Goal: Task Accomplishment & Management: Use online tool/utility

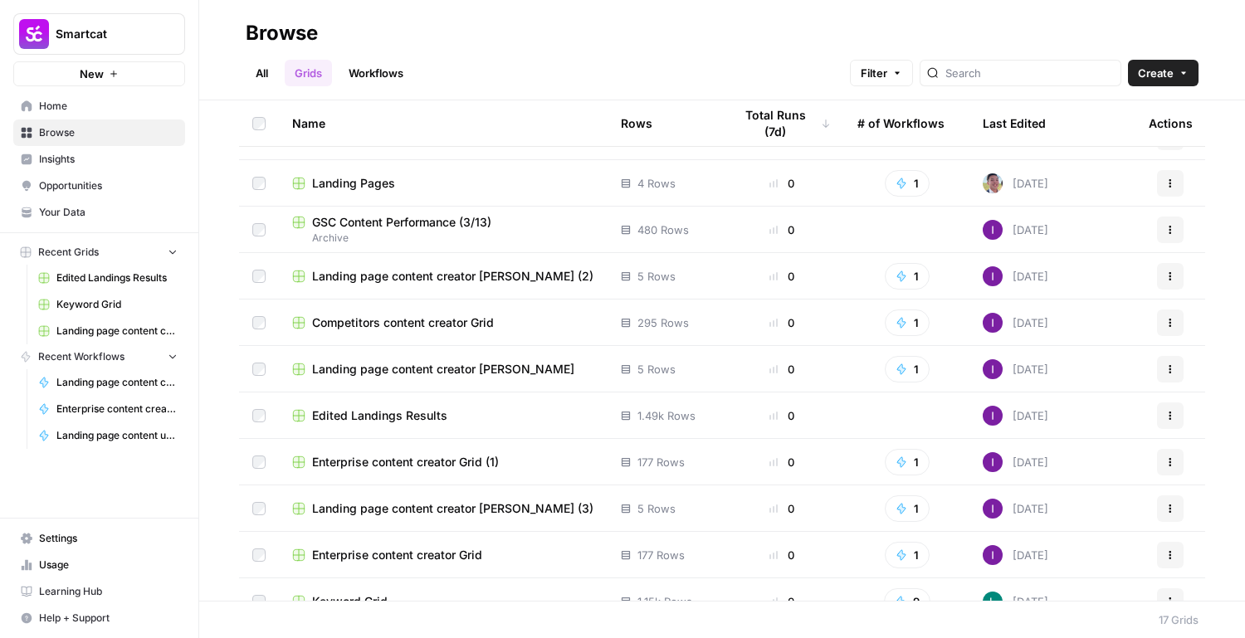
scroll to position [336, 0]
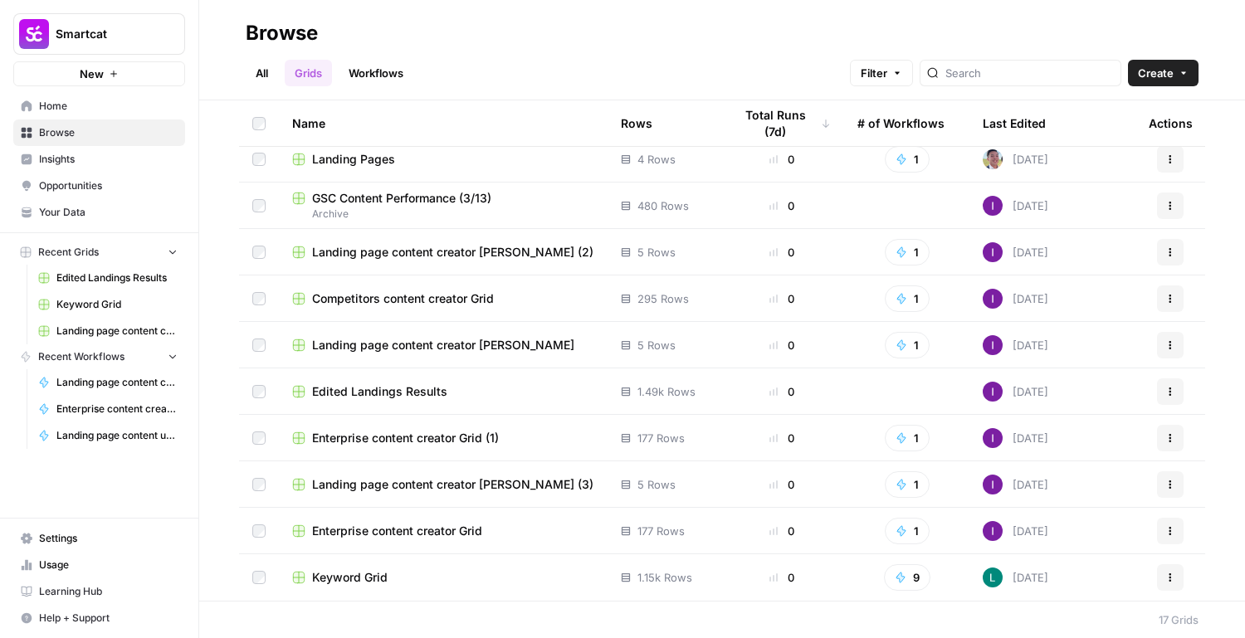
click at [446, 581] on div "Keyword Grid" at bounding box center [443, 578] width 302 height 17
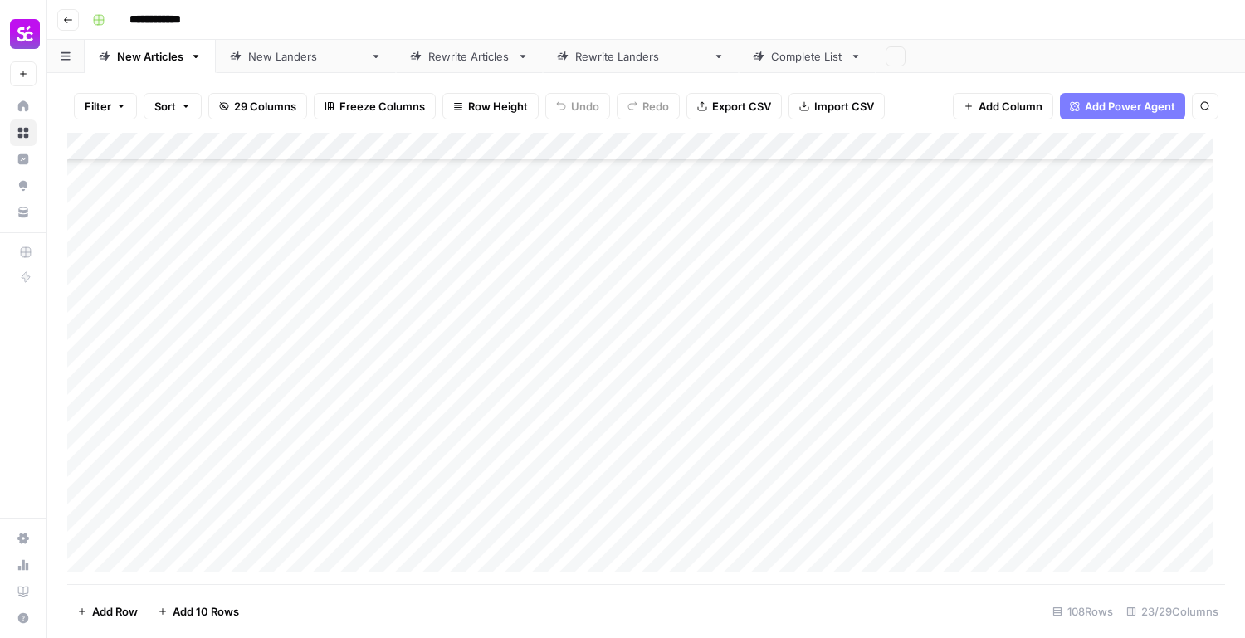
scroll to position [2664, 0]
click at [682, 474] on div "Add Column" at bounding box center [646, 359] width 1158 height 452
click at [768, 482] on div "Add Column" at bounding box center [646, 359] width 1158 height 452
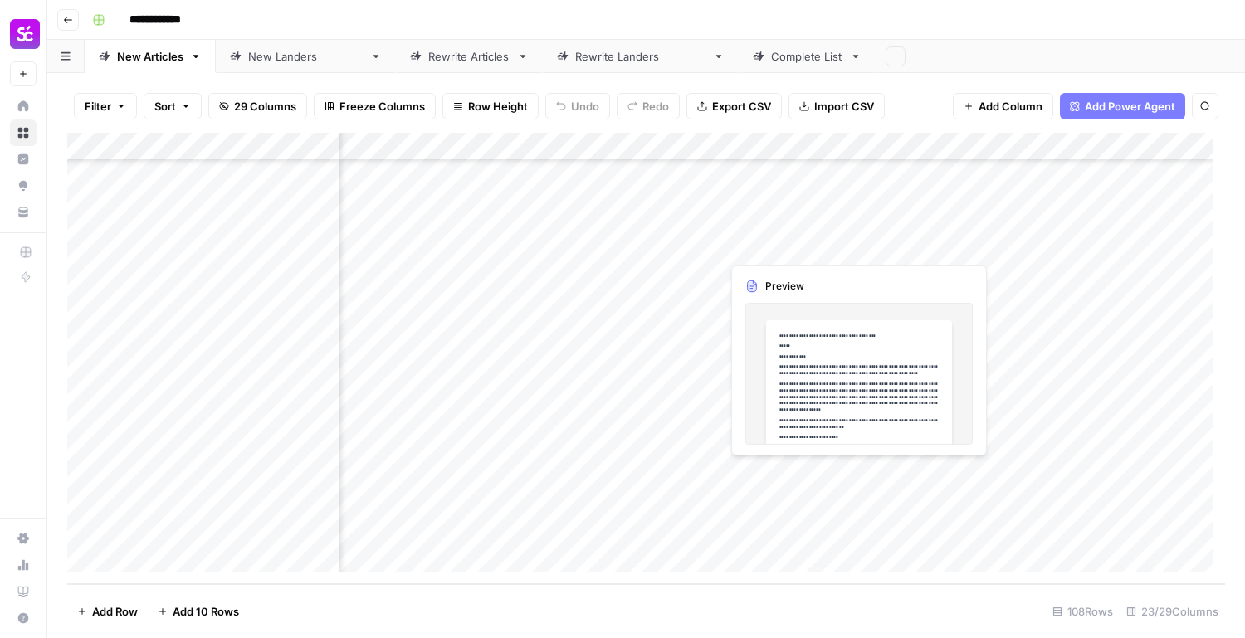
click at [768, 482] on div "Add Column" at bounding box center [646, 359] width 1158 height 452
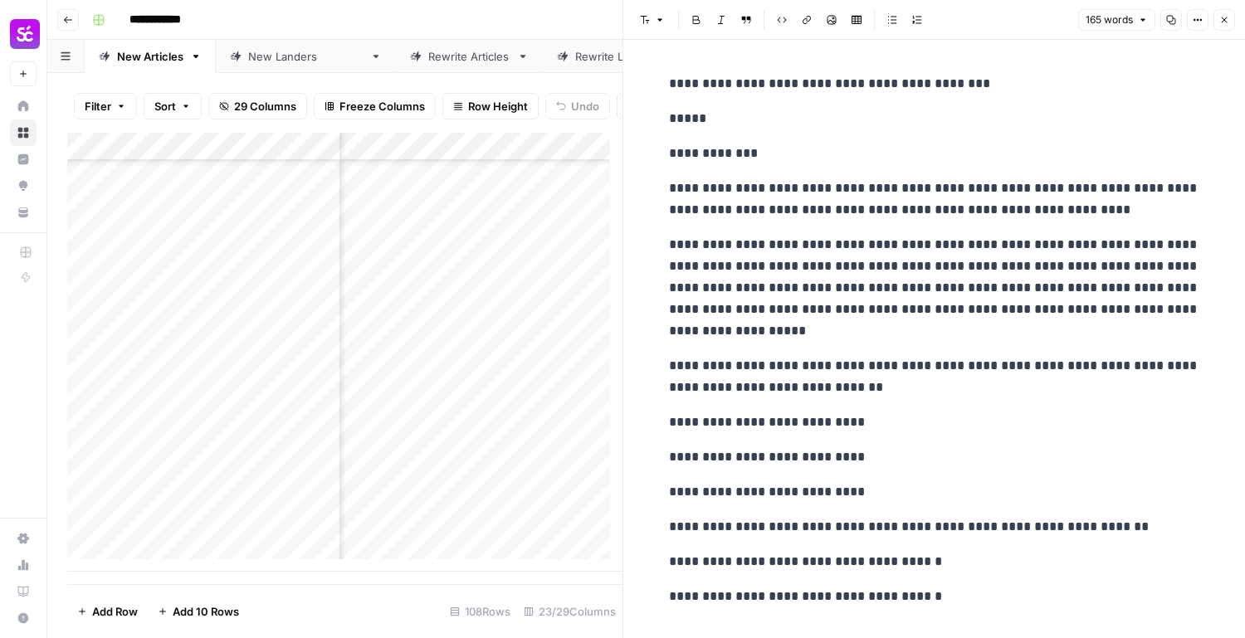
scroll to position [29, 0]
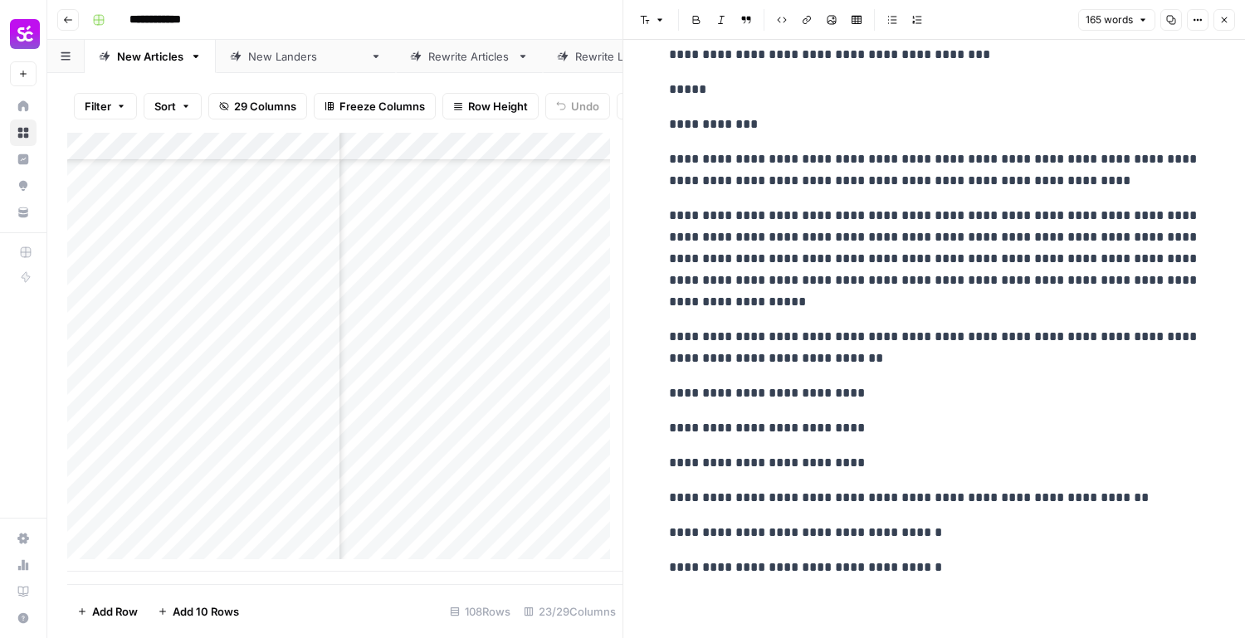
click at [929, 553] on div "**********" at bounding box center [934, 311] width 551 height 548
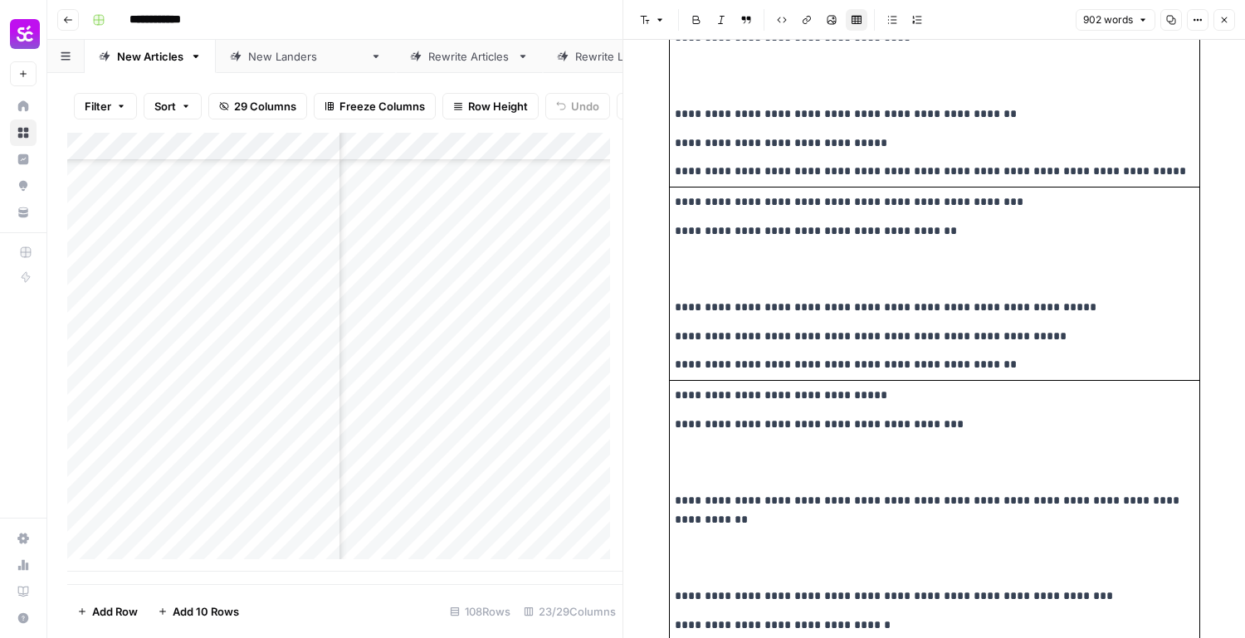
scroll to position [3204, 0]
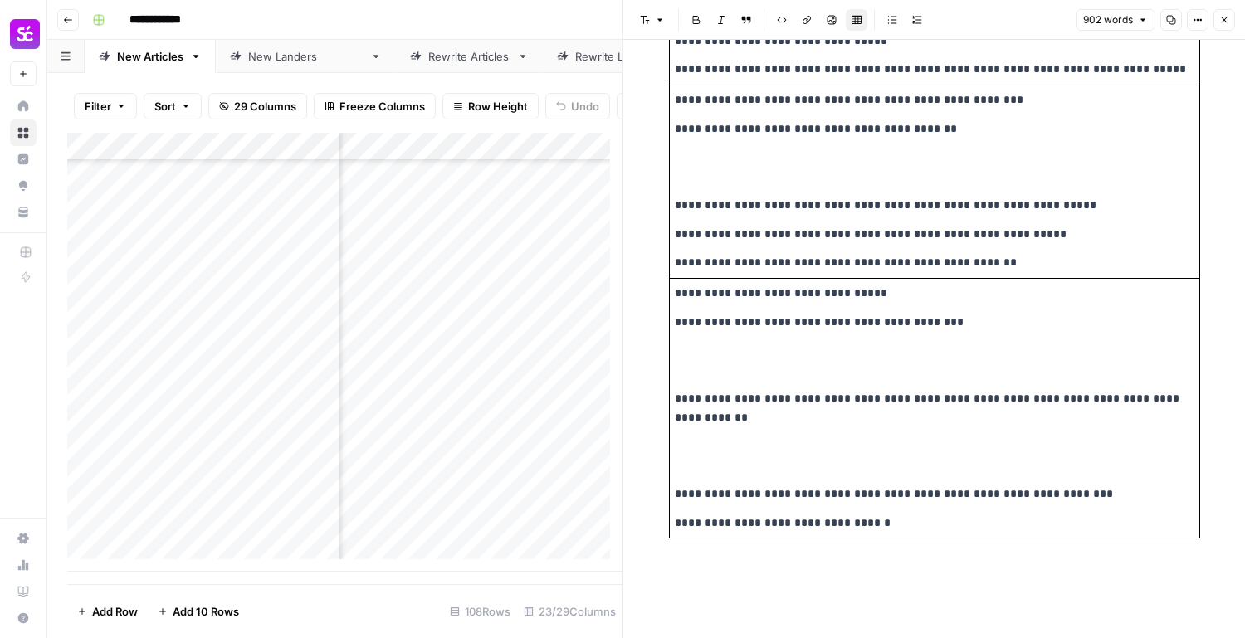
click at [761, 346] on p at bounding box center [935, 361] width 520 height 38
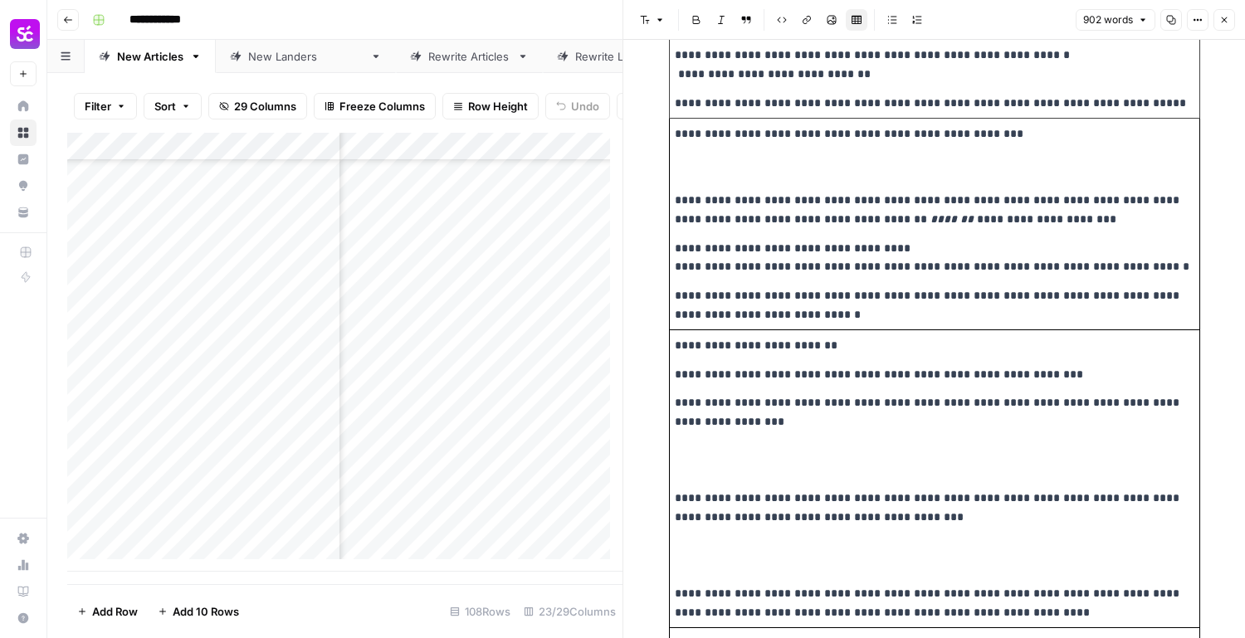
scroll to position [1098, 0]
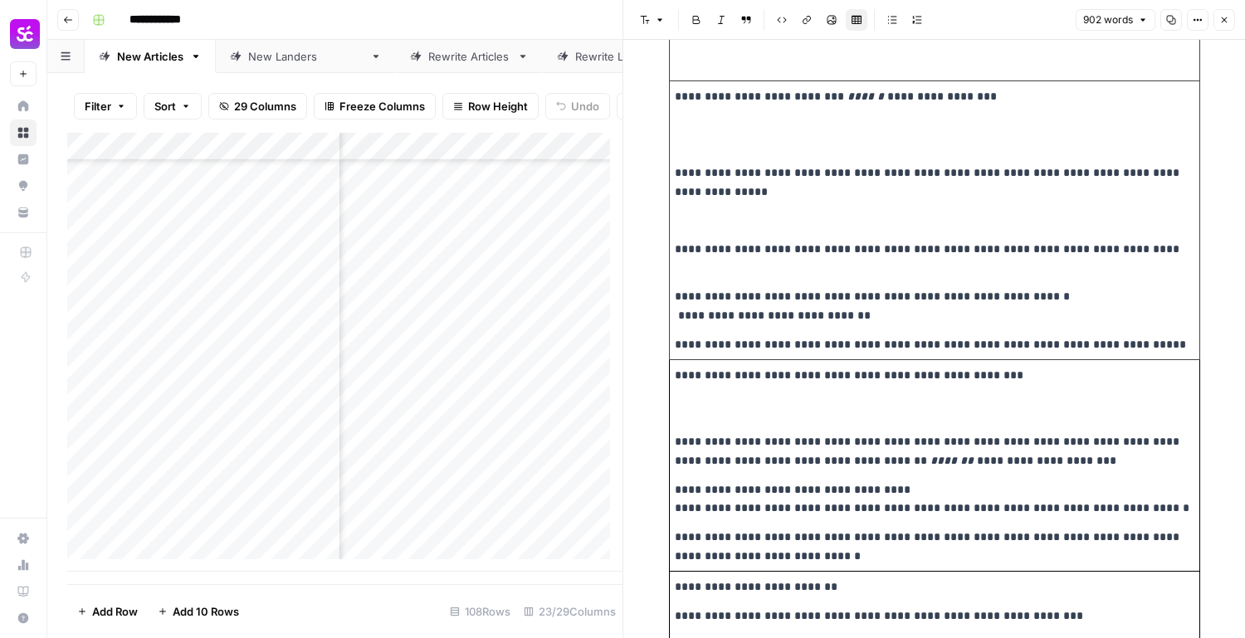
click at [1215, 21] on button "Close" at bounding box center [1225, 20] width 22 height 22
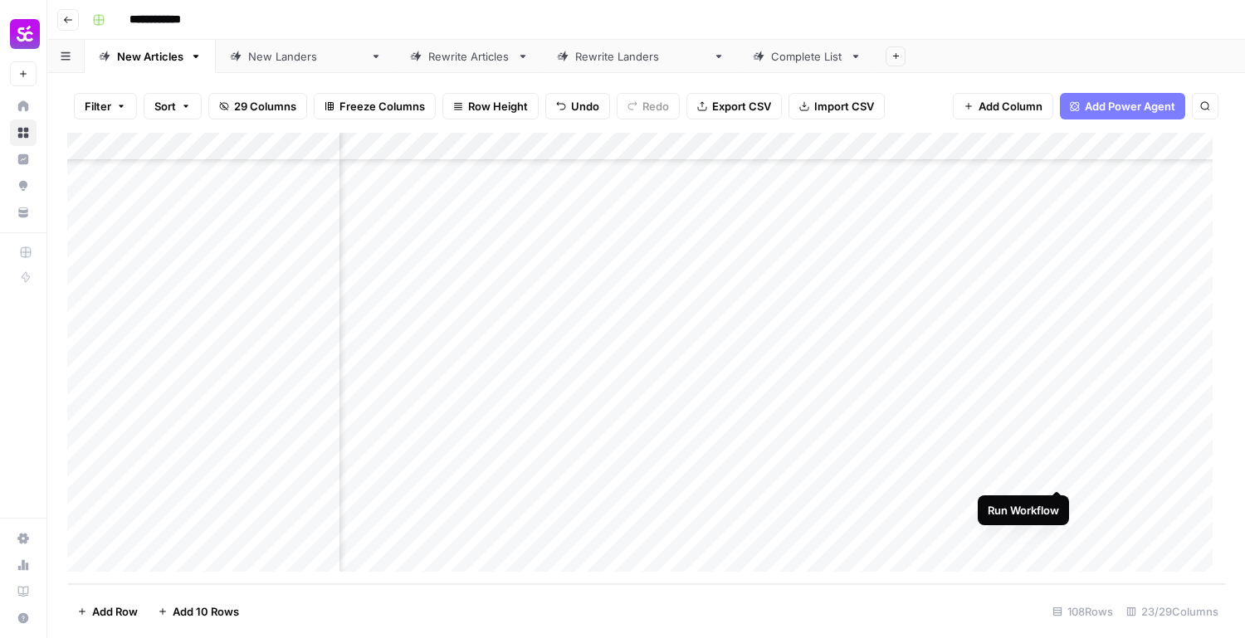
click at [1055, 472] on div "Add Column" at bounding box center [646, 359] width 1158 height 452
click at [619, 472] on div "Add Column" at bounding box center [646, 359] width 1158 height 452
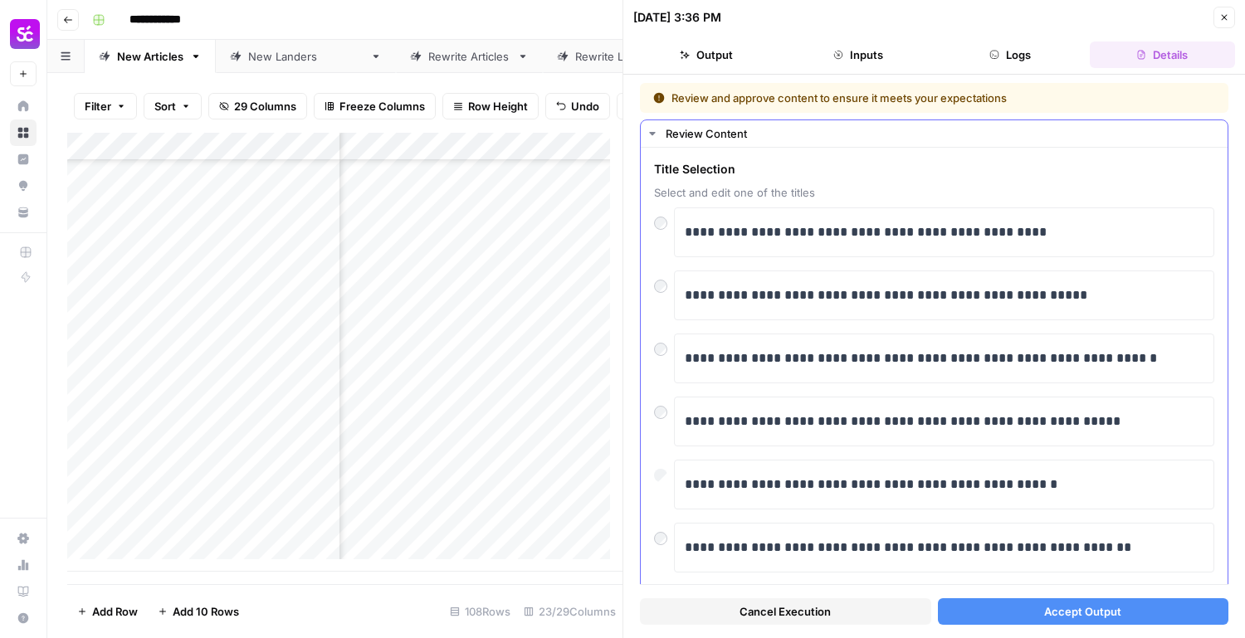
scroll to position [290, 0]
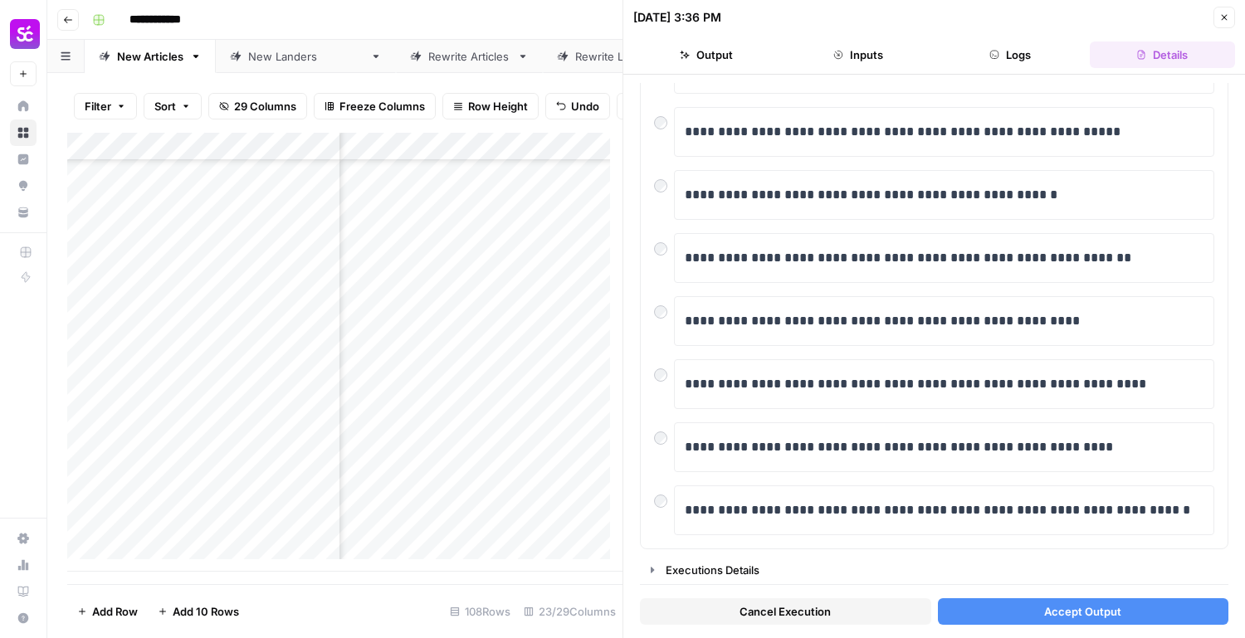
click at [1080, 616] on span "Accept Output" at bounding box center [1082, 612] width 77 height 17
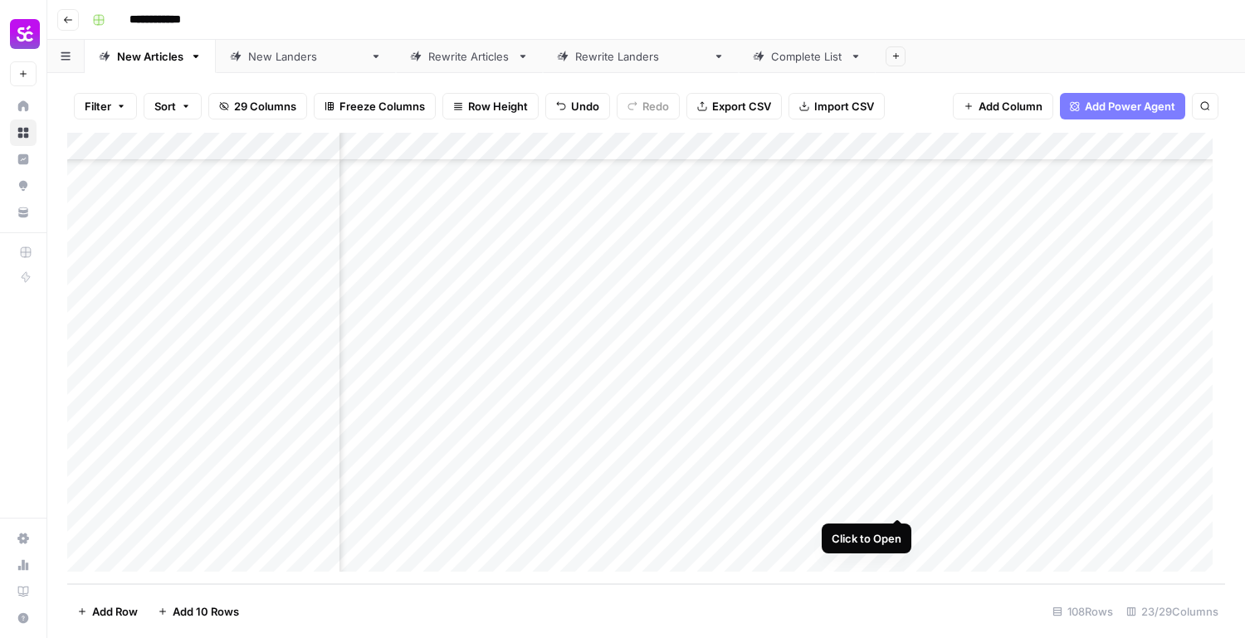
click at [899, 499] on div "Add Column" at bounding box center [646, 359] width 1158 height 452
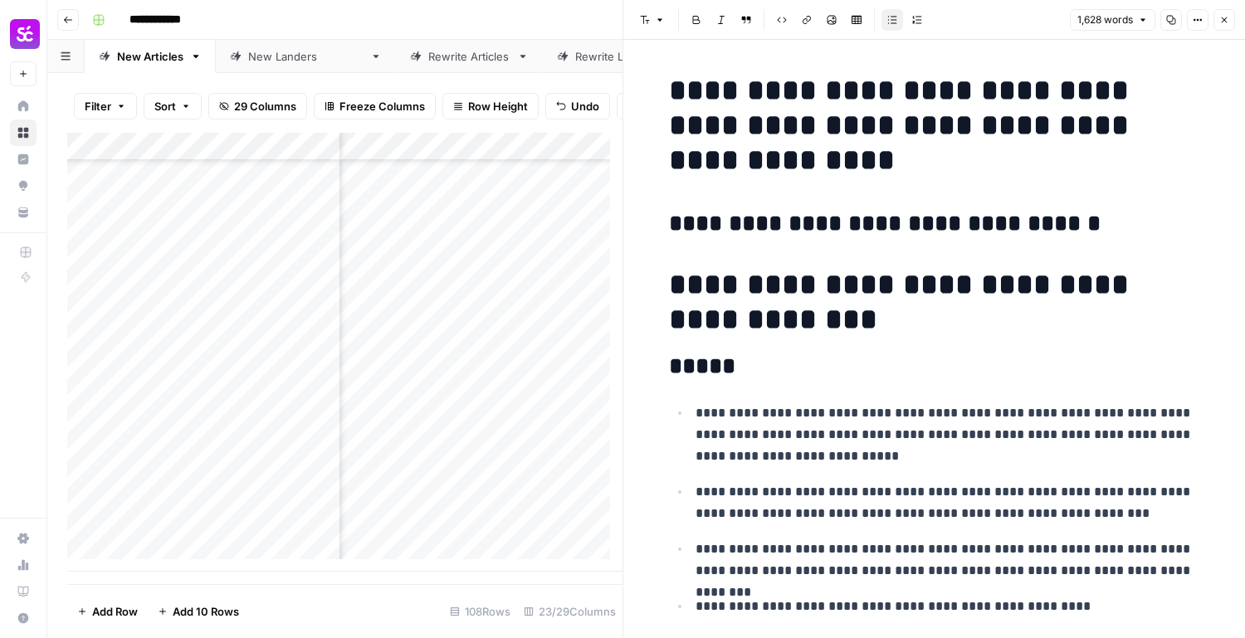
click at [1218, 22] on button "Close" at bounding box center [1225, 20] width 22 height 22
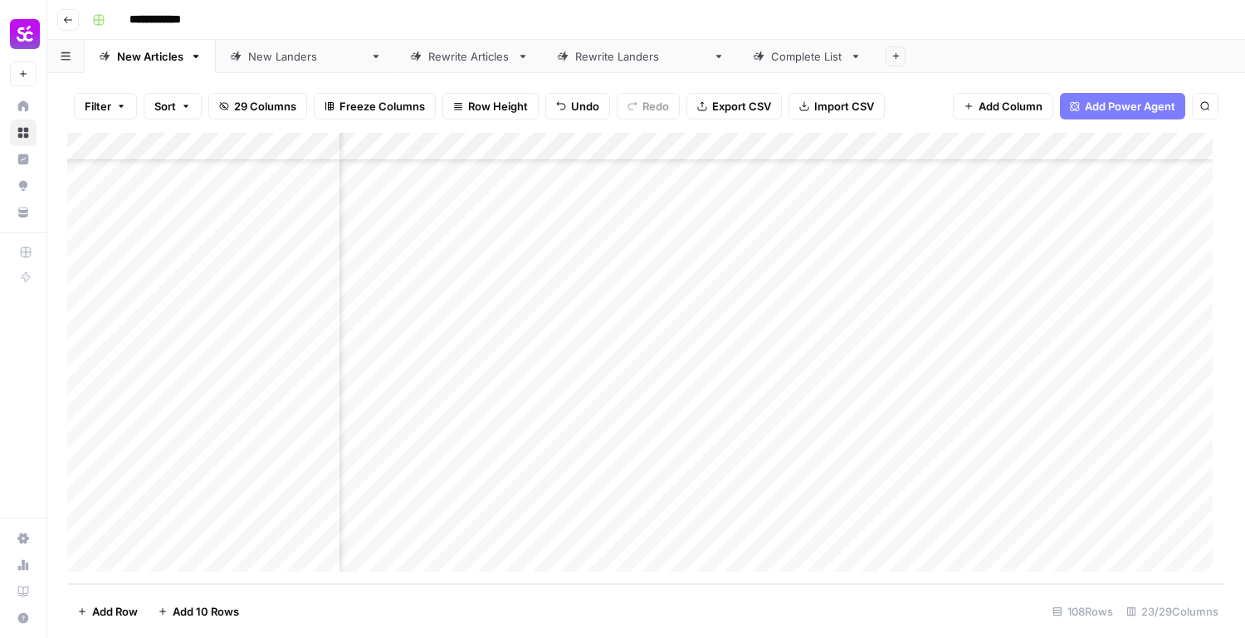
scroll to position [2664, 1851]
